Goal: Transaction & Acquisition: Book appointment/travel/reservation

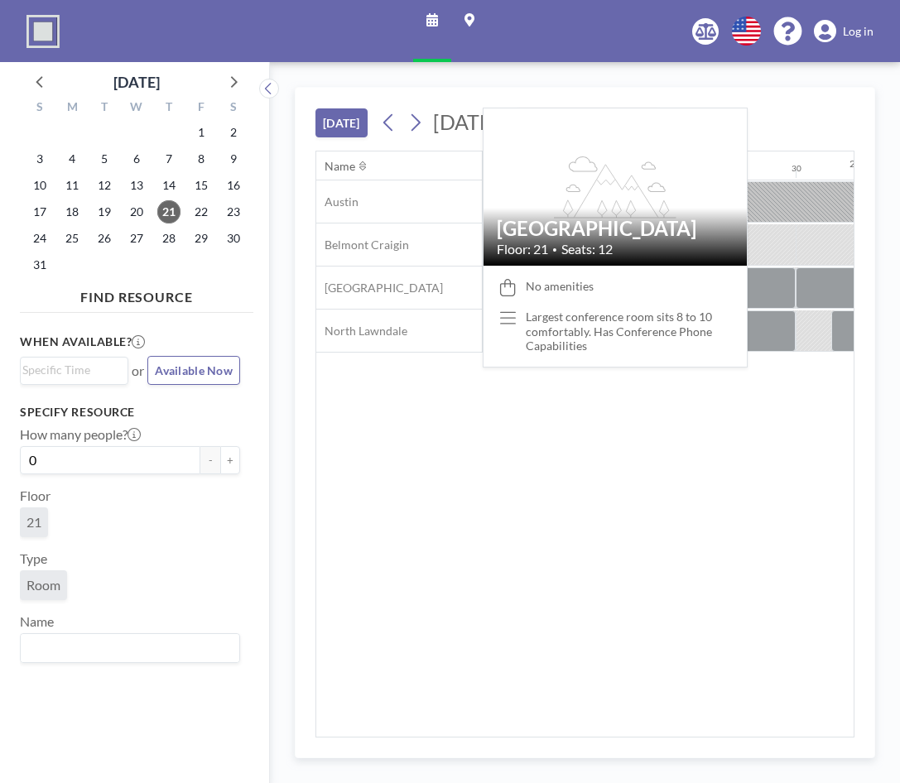
scroll to position [0, 1986]
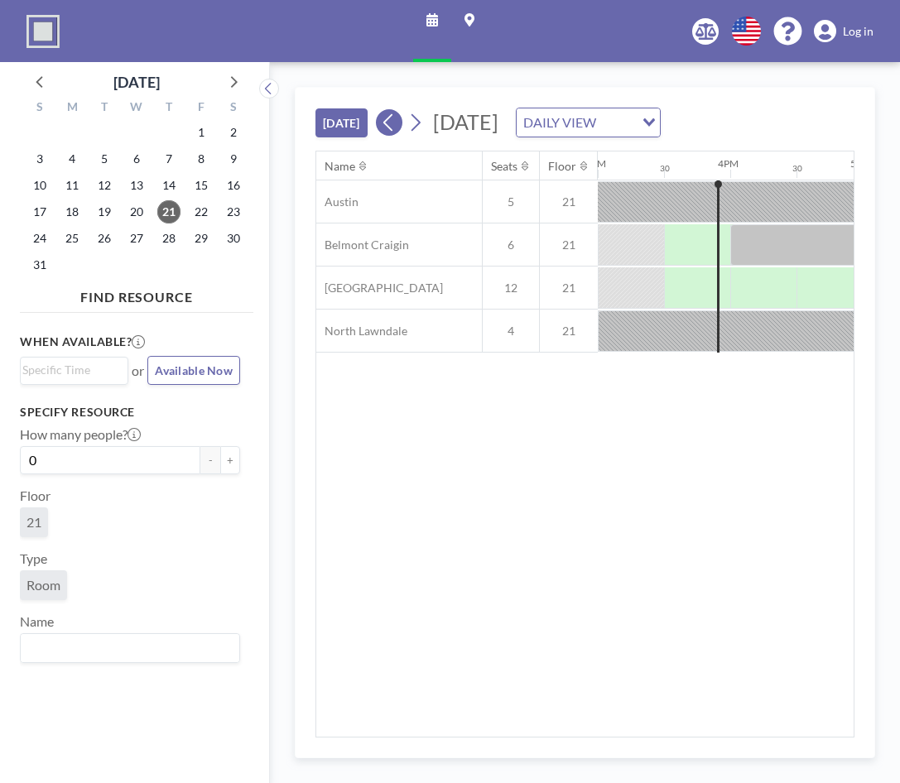
click at [401, 127] on button at bounding box center [389, 122] width 26 height 26
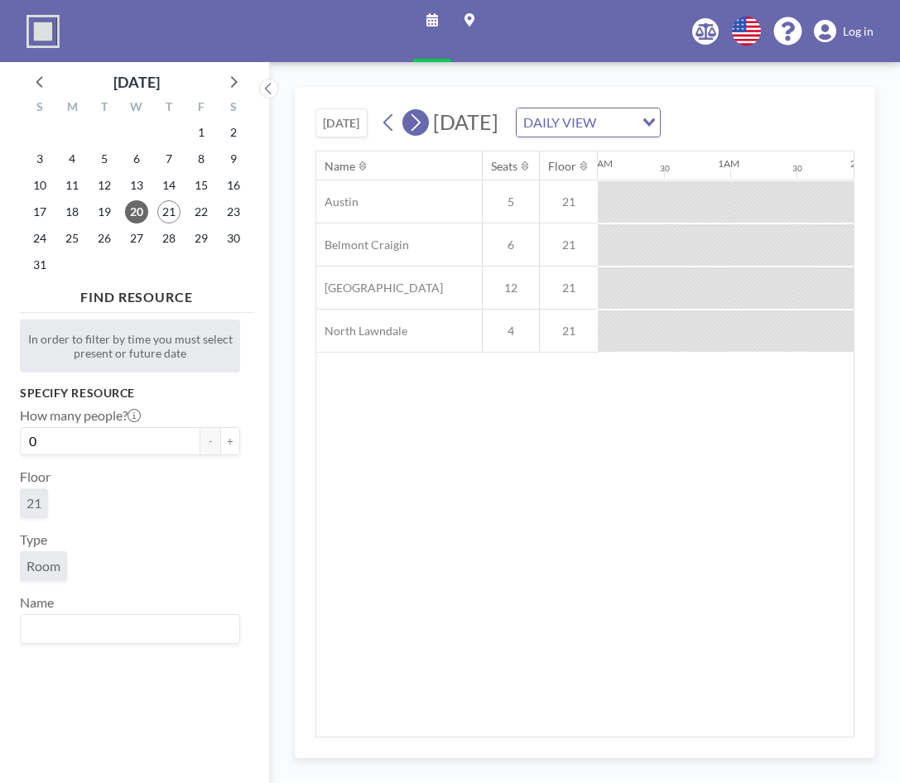
click at [410, 135] on icon at bounding box center [415, 122] width 16 height 25
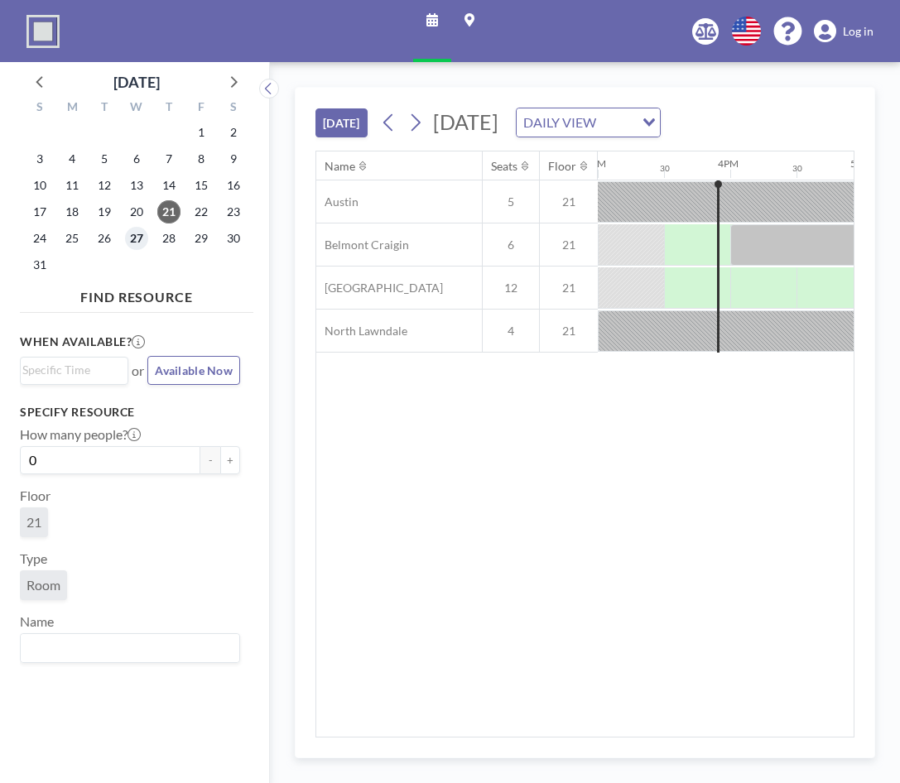
click at [132, 248] on span "27" at bounding box center [136, 238] width 23 height 23
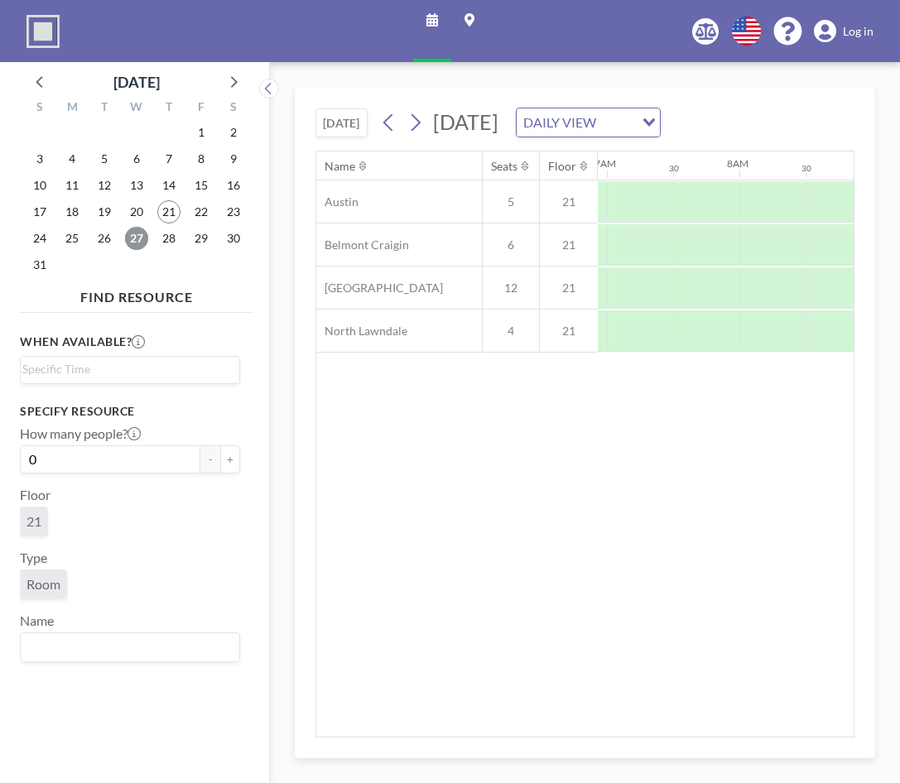
scroll to position [0, 993]
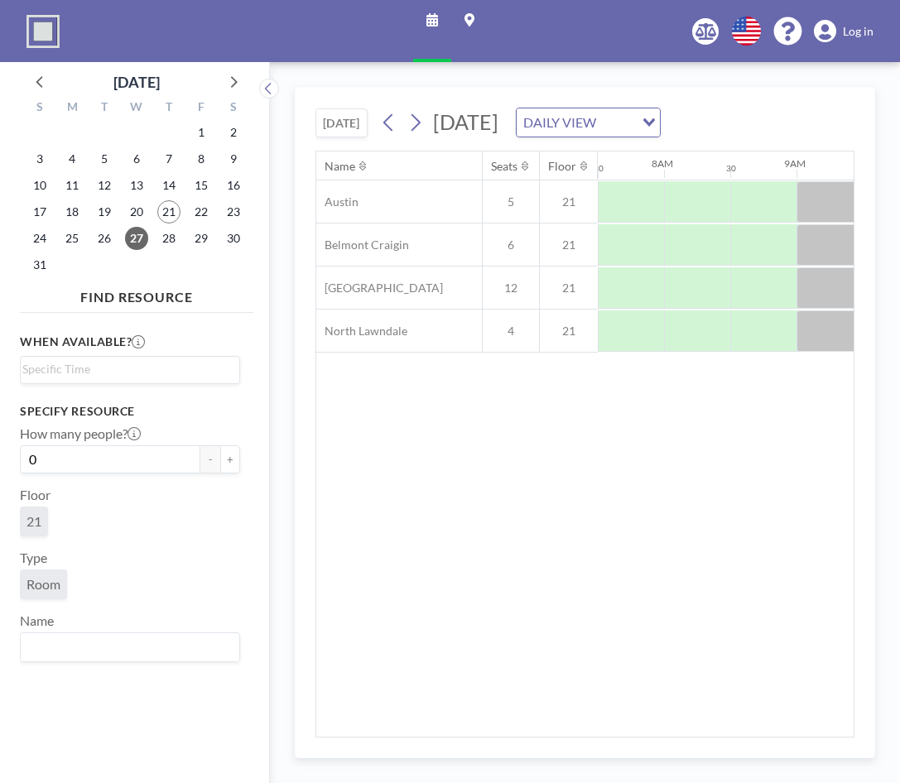
click at [864, 26] on span "Log in" at bounding box center [857, 31] width 31 height 15
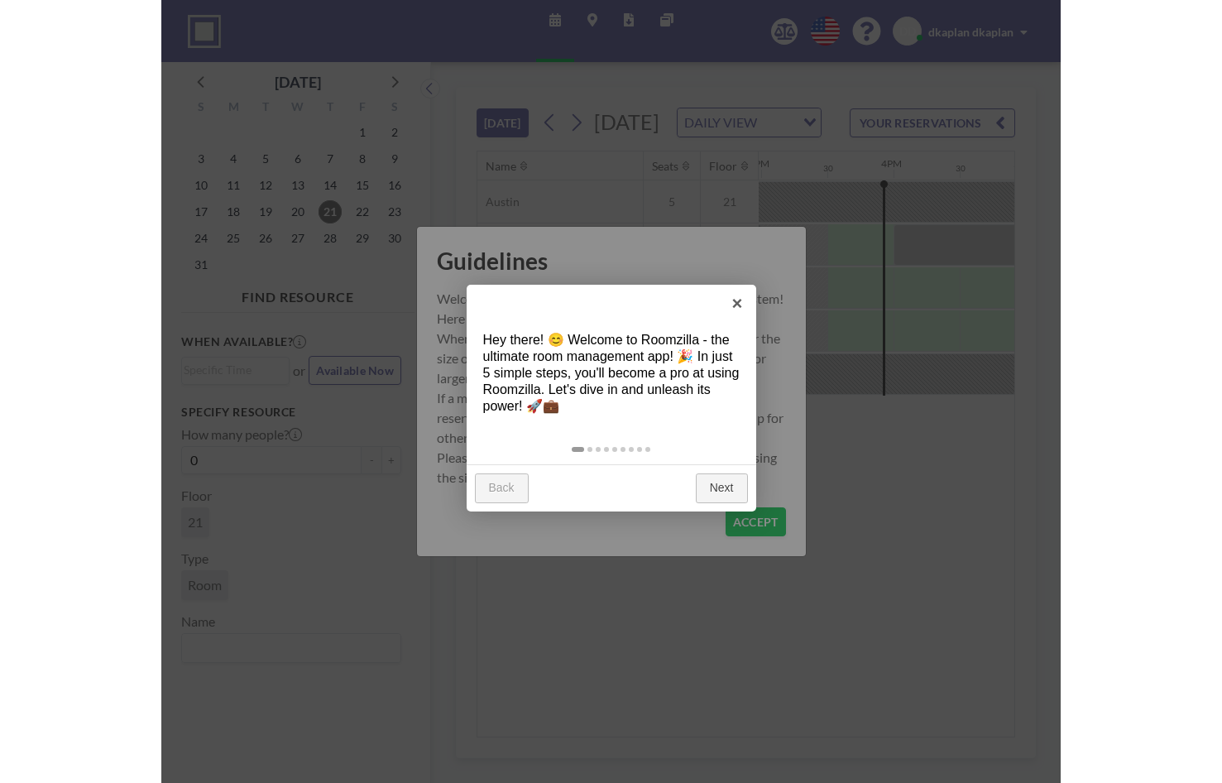
scroll to position [0, 1986]
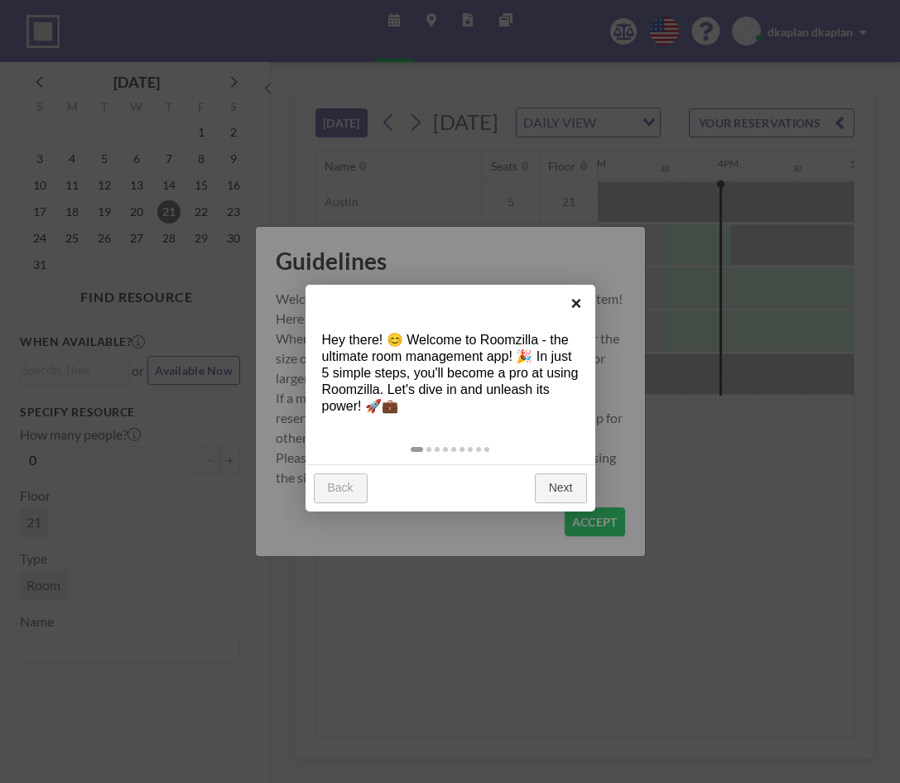
click at [576, 305] on link "×" at bounding box center [576, 303] width 37 height 37
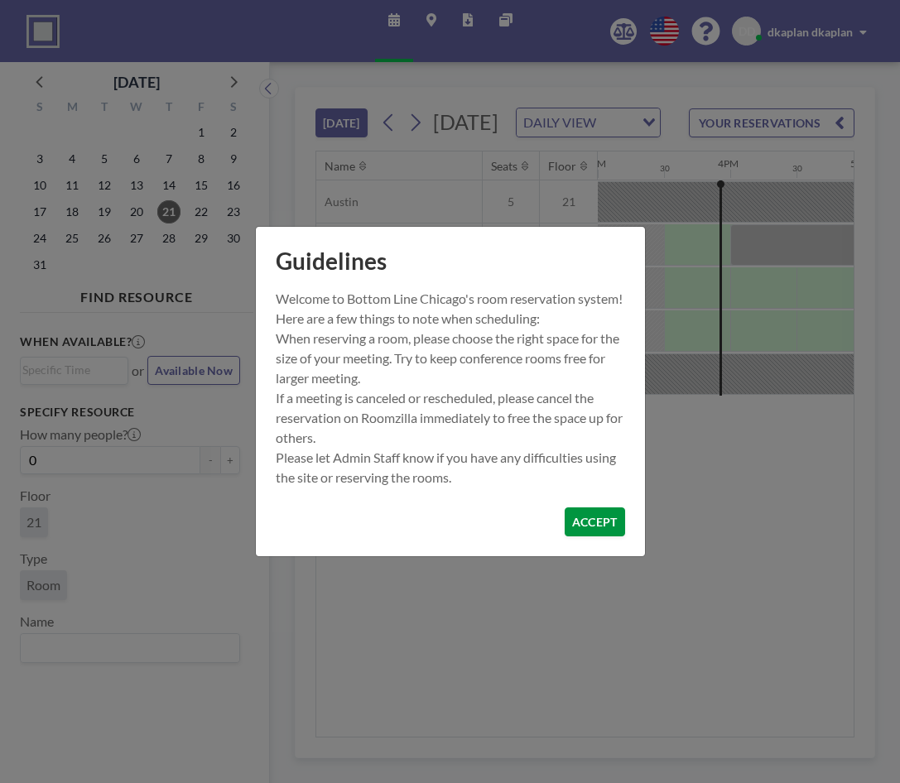
click at [595, 522] on button "ACCEPT" at bounding box center [594, 521] width 60 height 29
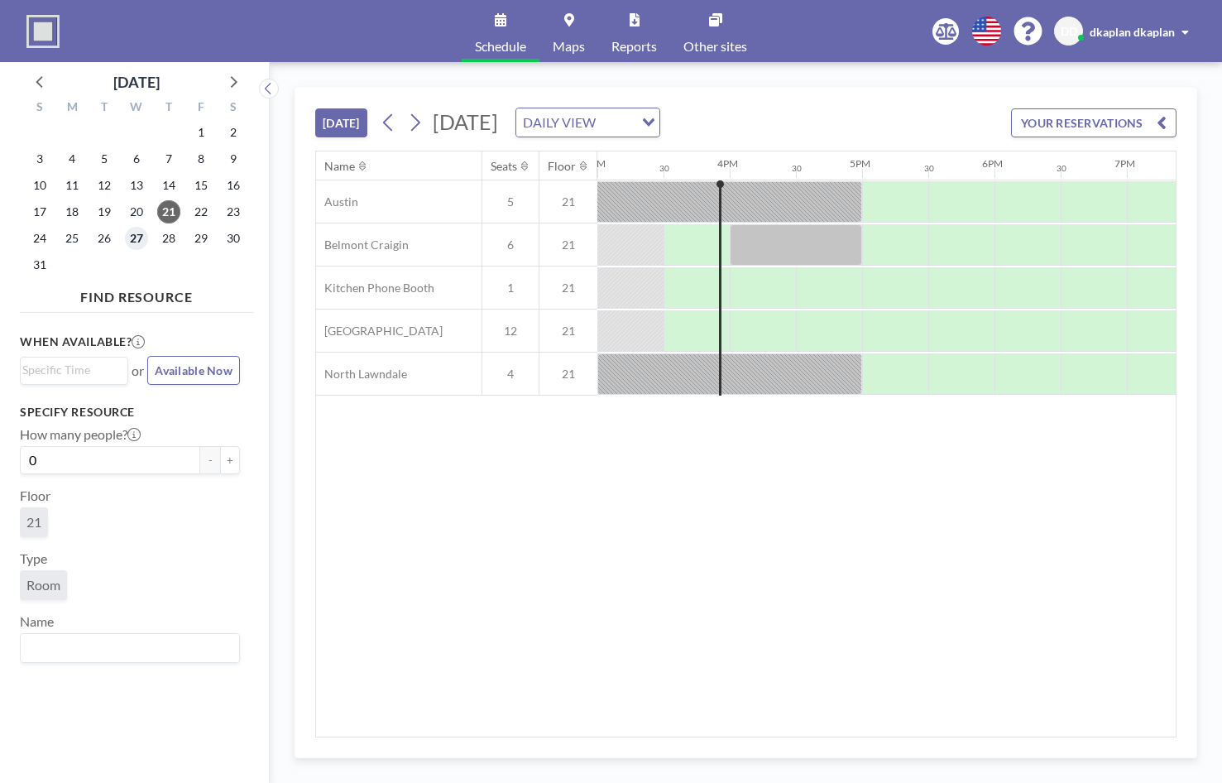
click at [145, 244] on span "27" at bounding box center [136, 238] width 23 height 23
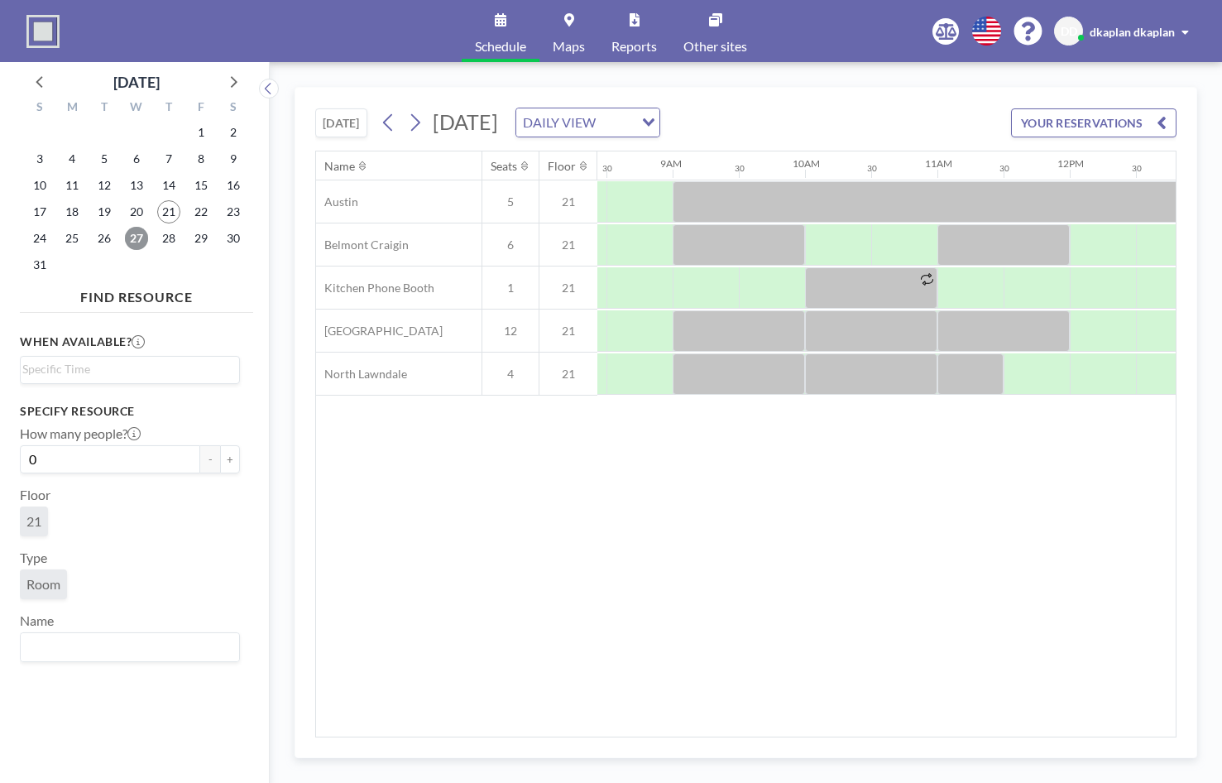
scroll to position [0, 1151]
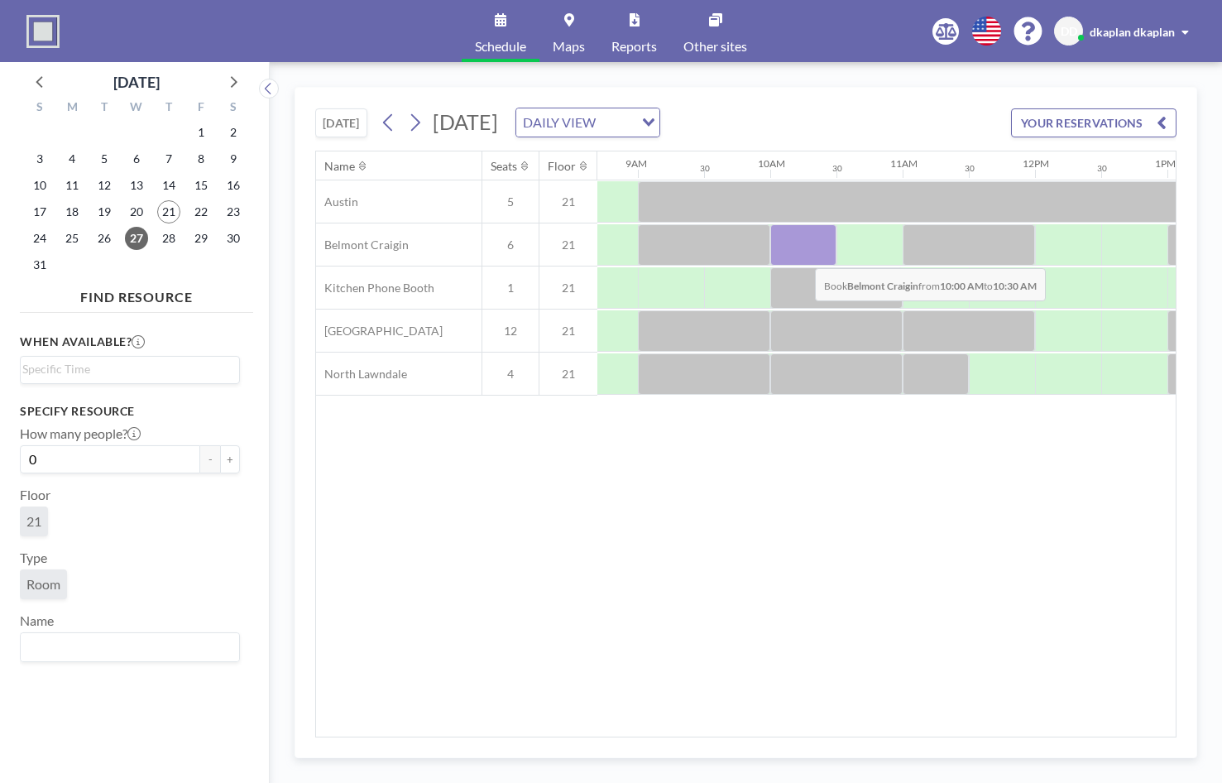
click at [802, 256] on div at bounding box center [803, 244] width 66 height 41
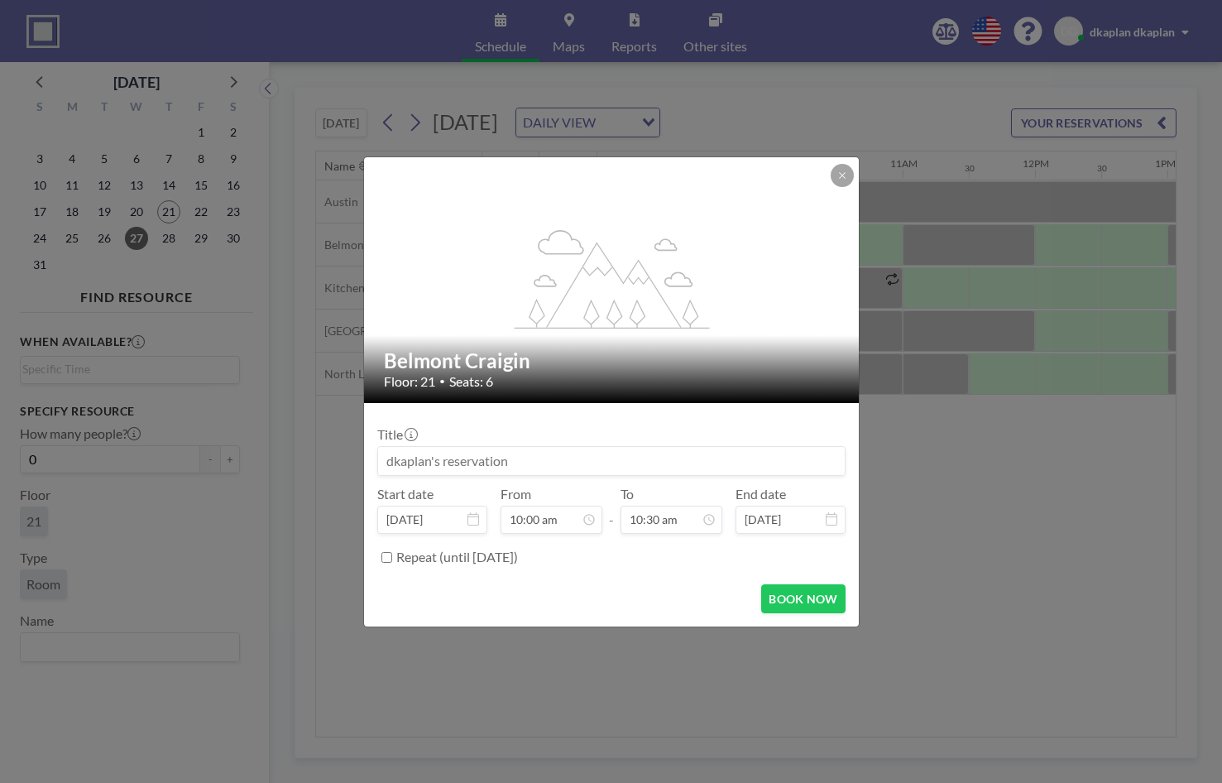
click at [506, 471] on input at bounding box center [611, 461] width 467 height 28
type input "F"
click at [673, 462] on input "Deana Meeting" at bounding box center [611, 461] width 467 height 28
type input "Deana Meeting"
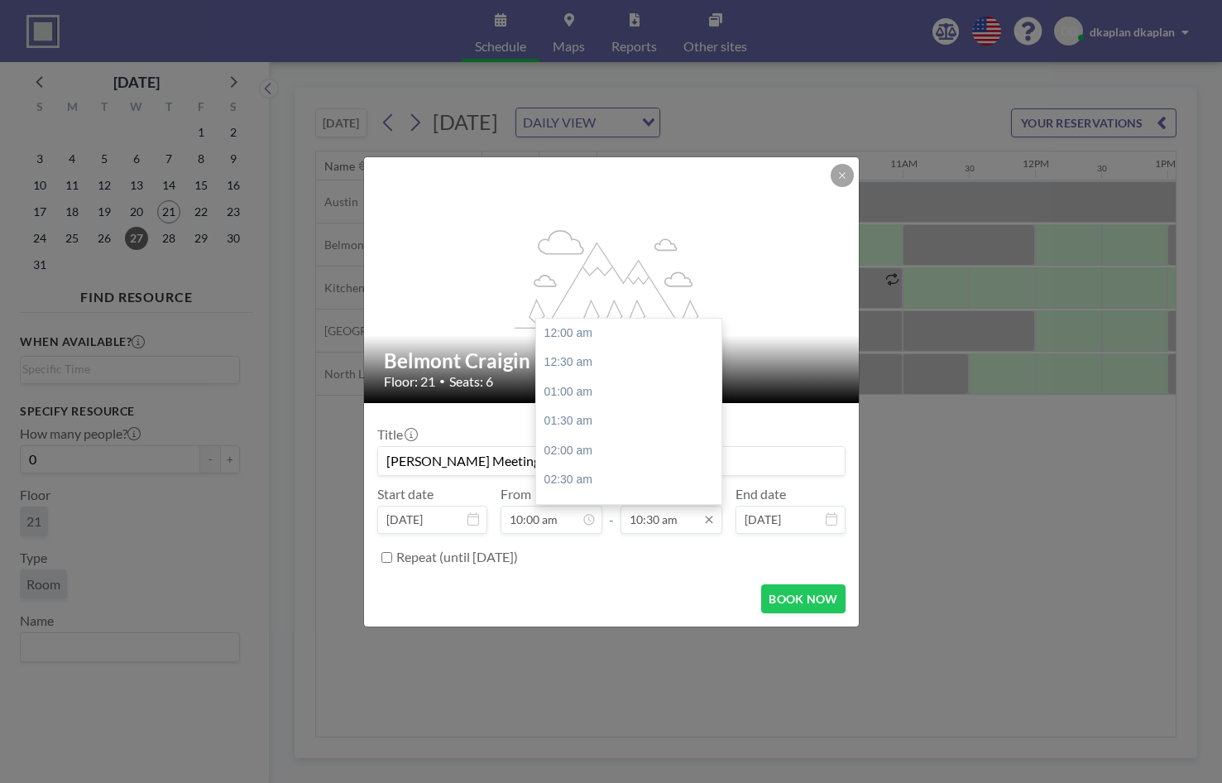
scroll to position [618, 0]
click at [710, 527] on input "10:30 am" at bounding box center [672, 520] width 102 height 28
click at [569, 372] on div "11:00 am" at bounding box center [633, 363] width 194 height 30
type input "11:00 am"
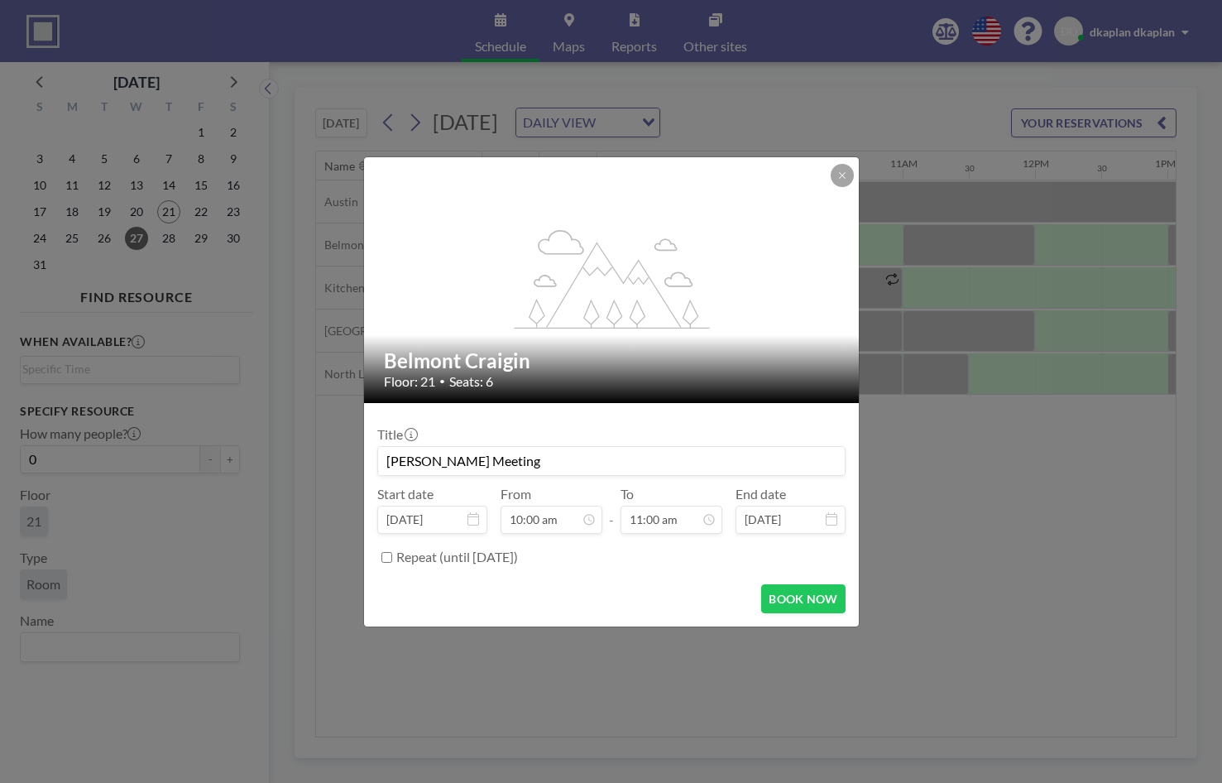
click at [434, 460] on input "Deana Meeting" at bounding box center [611, 461] width 467 height 28
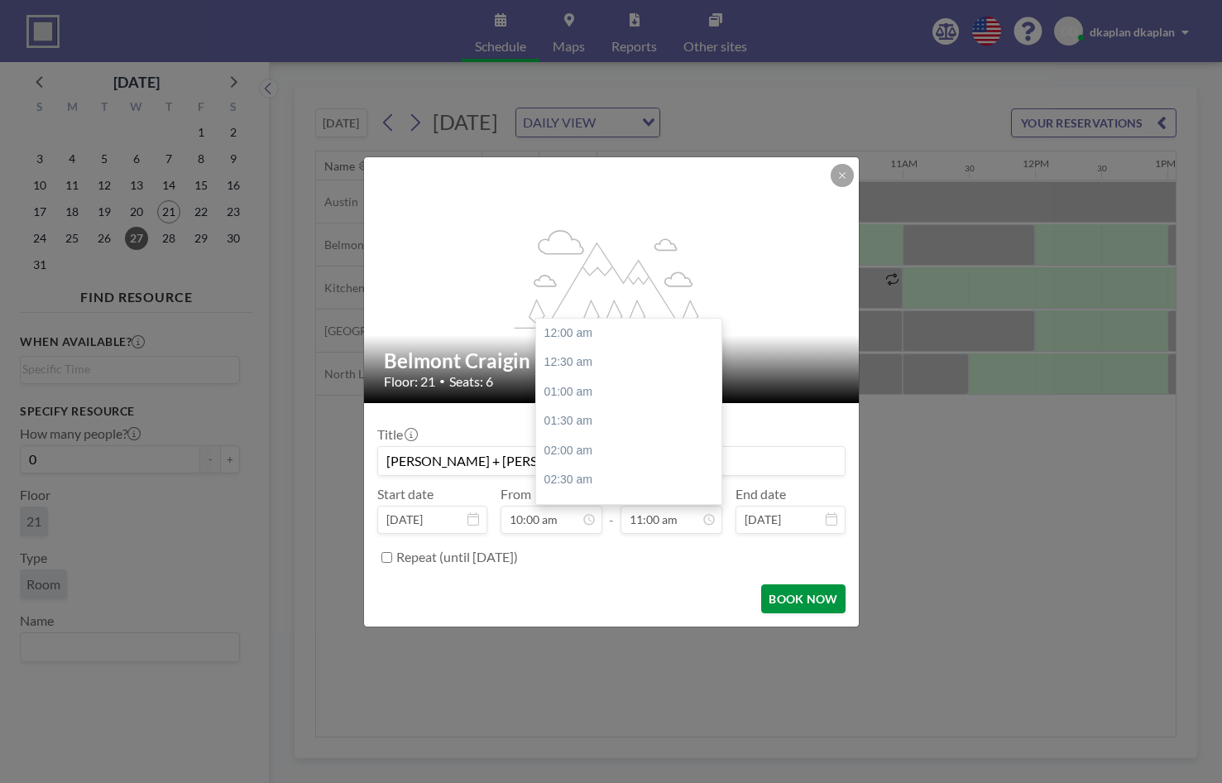
scroll to position [648, 0]
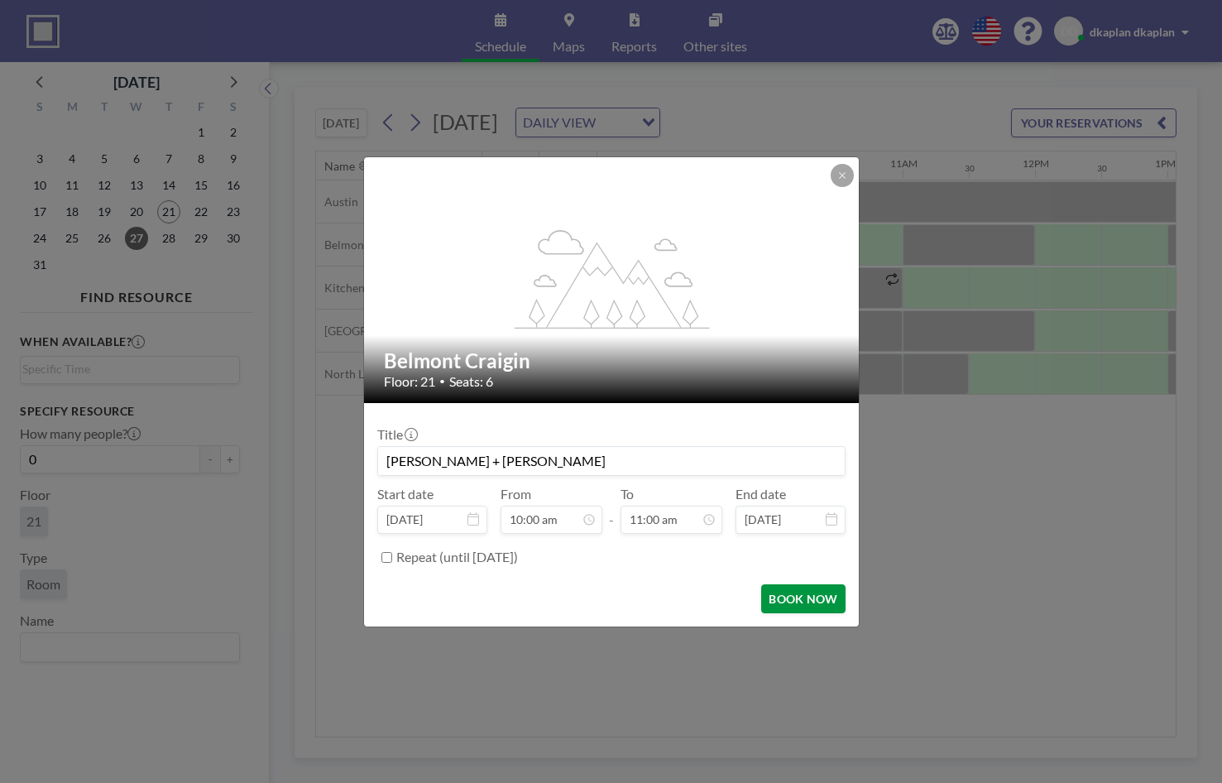
type input "Deana + Colin"
click at [800, 597] on button "BOOK NOW" at bounding box center [803, 598] width 84 height 29
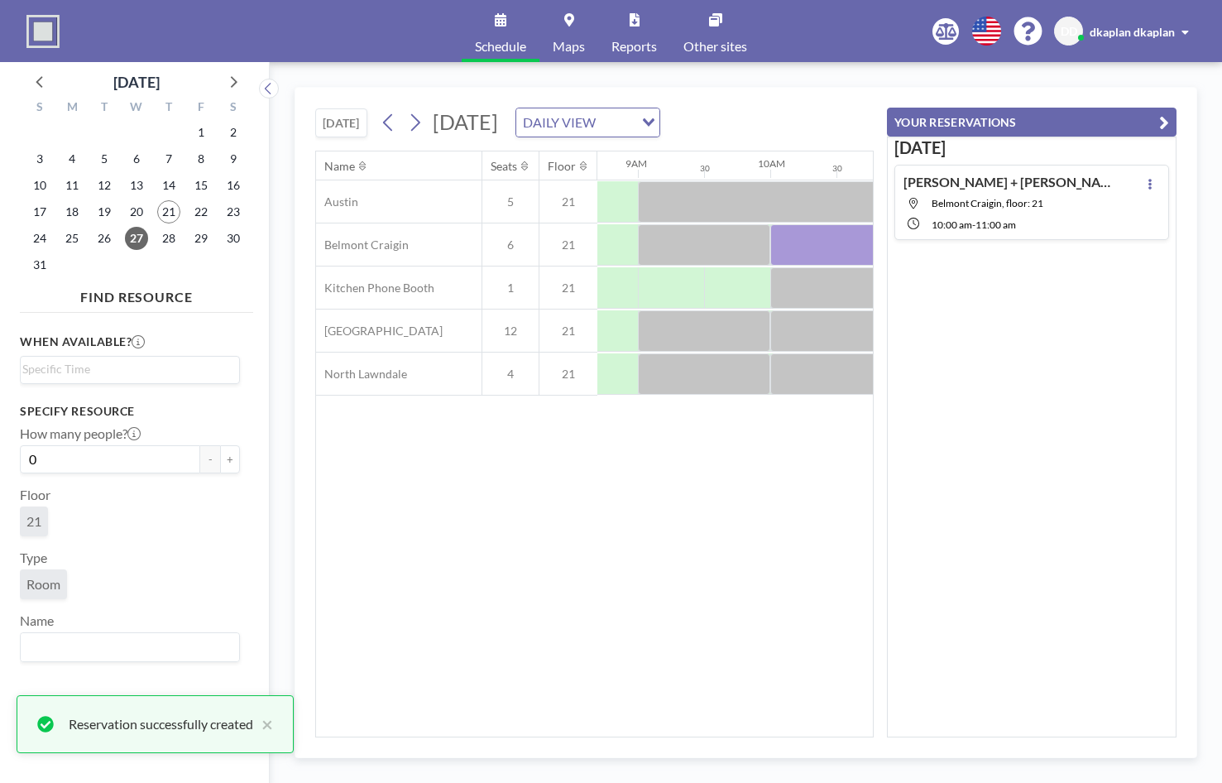
click at [899, 125] on icon "button" at bounding box center [1164, 123] width 10 height 20
